Goal: Task Accomplishment & Management: Use online tool/utility

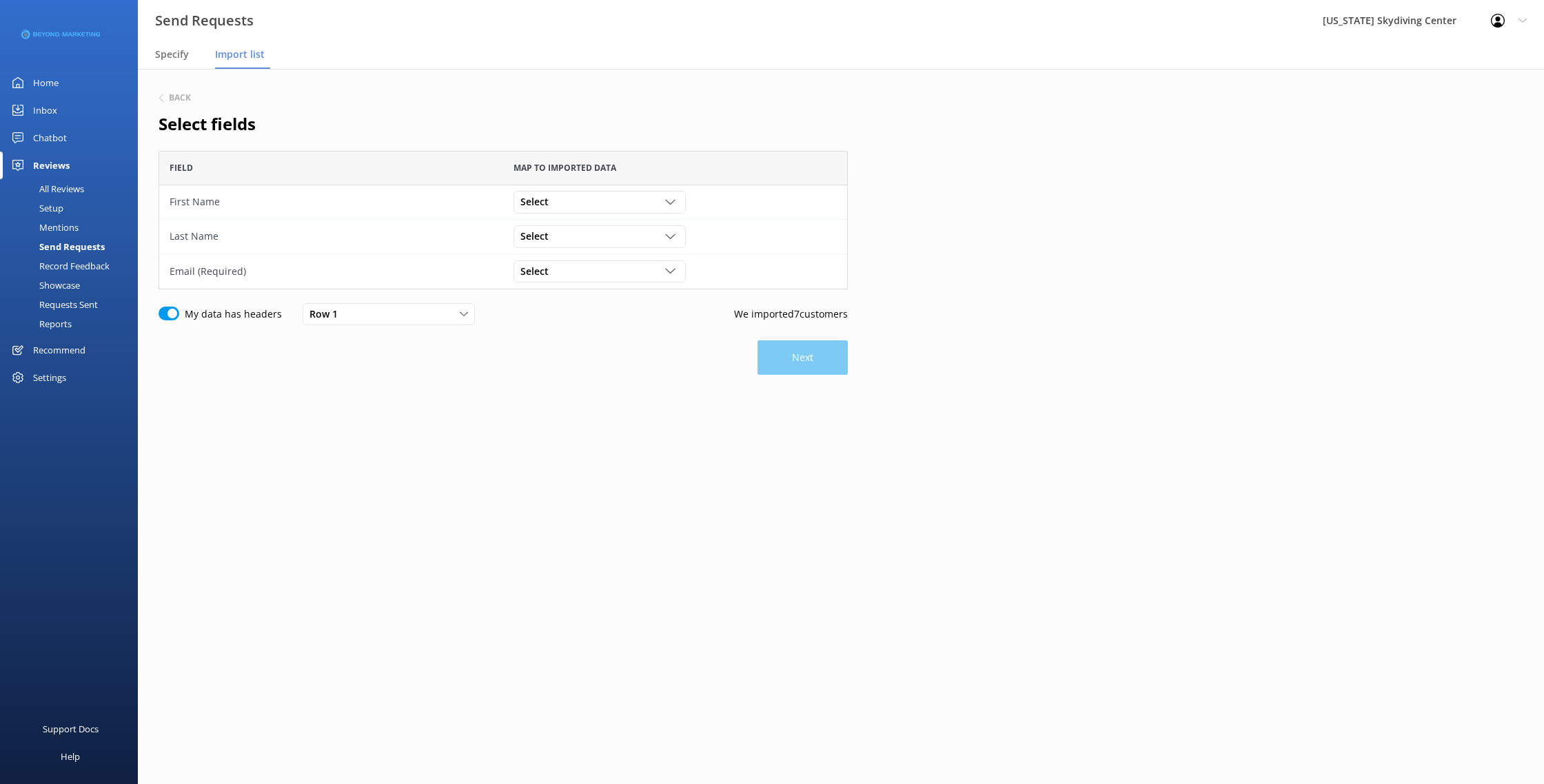
scroll to position [139, 689]
click at [569, 197] on div "Select" at bounding box center [600, 202] width 165 height 15
click at [574, 261] on link "First Name" at bounding box center [599, 258] width 170 height 27
click at [580, 243] on div "Select" at bounding box center [600, 236] width 165 height 15
click at [567, 325] on link "Last Name" at bounding box center [599, 320] width 170 height 27
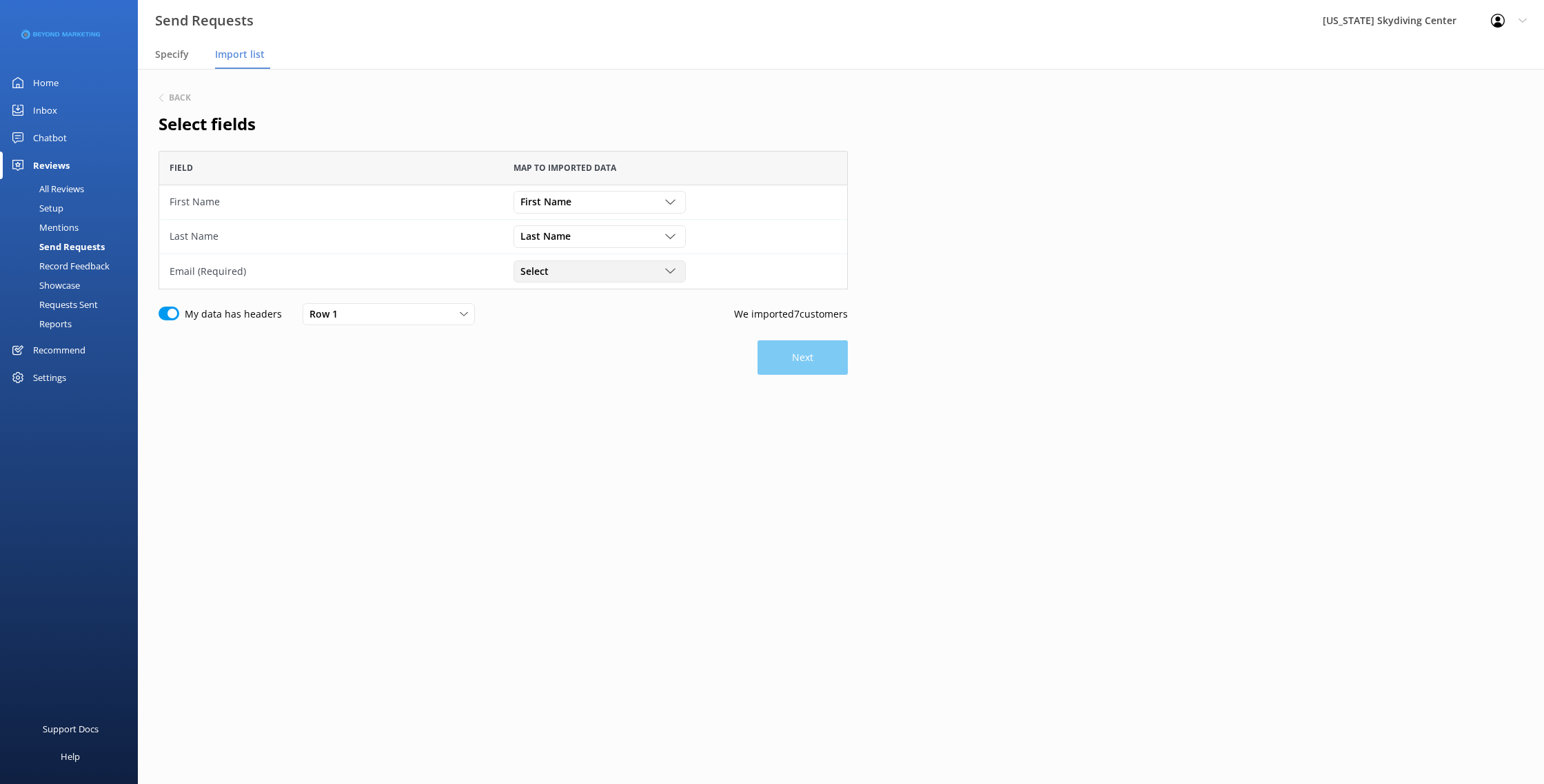
click at [580, 266] on div "Select" at bounding box center [600, 271] width 165 height 15
click at [555, 381] on link "Email" at bounding box center [599, 383] width 170 height 27
click at [794, 363] on button "Next" at bounding box center [803, 358] width 90 height 34
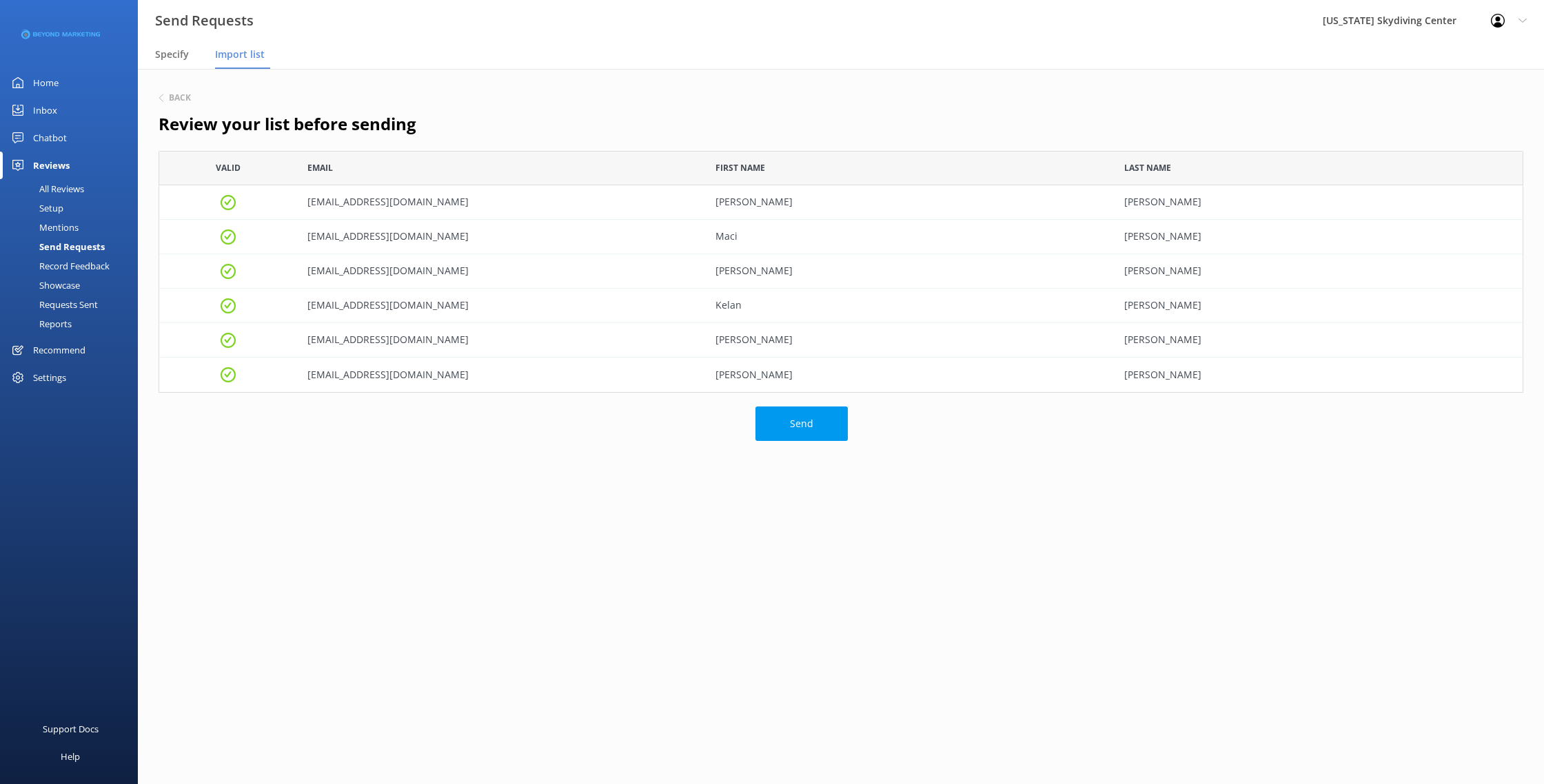
scroll to position [242, 1365]
click at [797, 416] on button "Send" at bounding box center [801, 424] width 93 height 34
